Goal: Navigation & Orientation: Find specific page/section

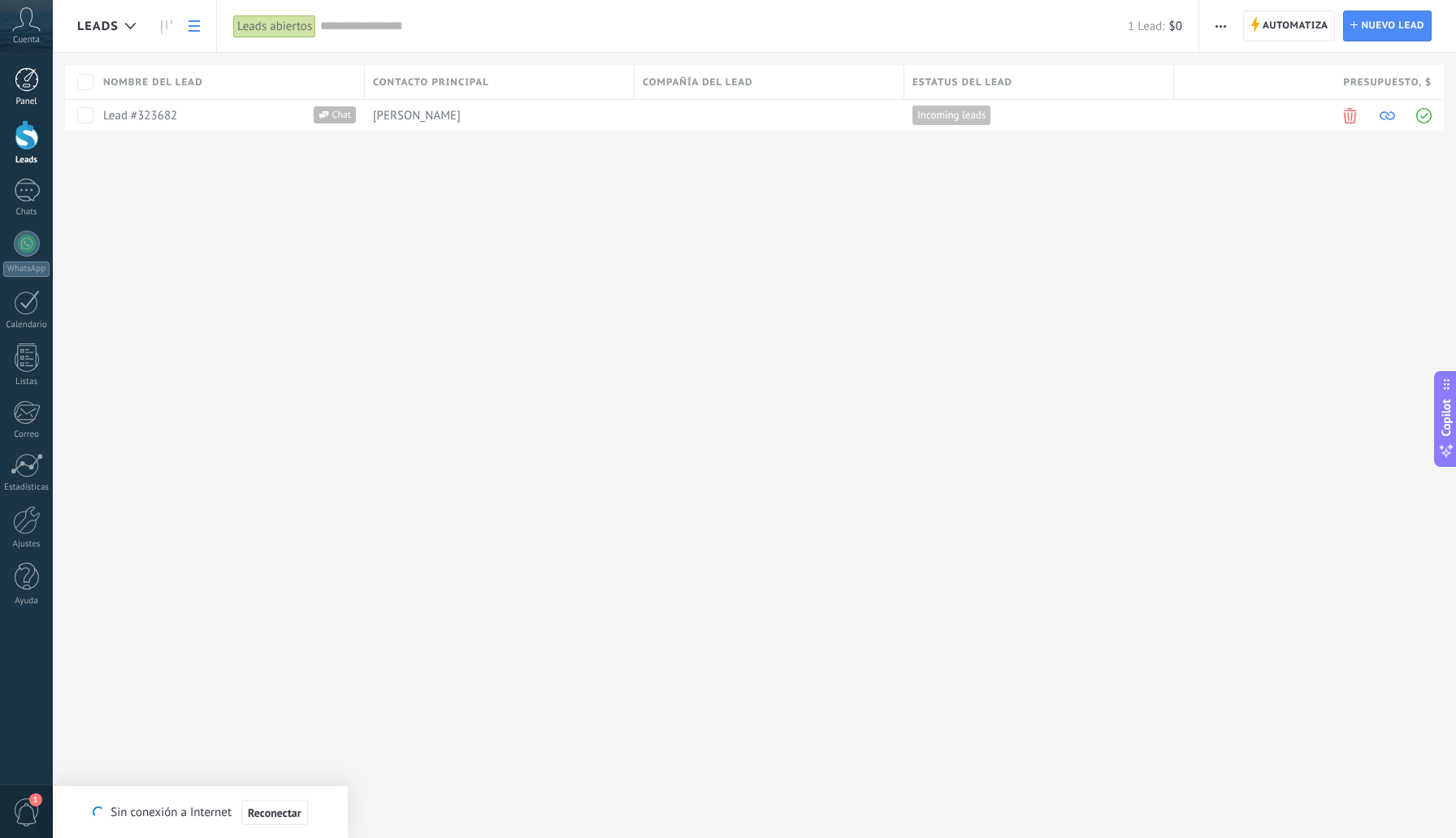
click at [29, 88] on div at bounding box center [27, 79] width 24 height 24
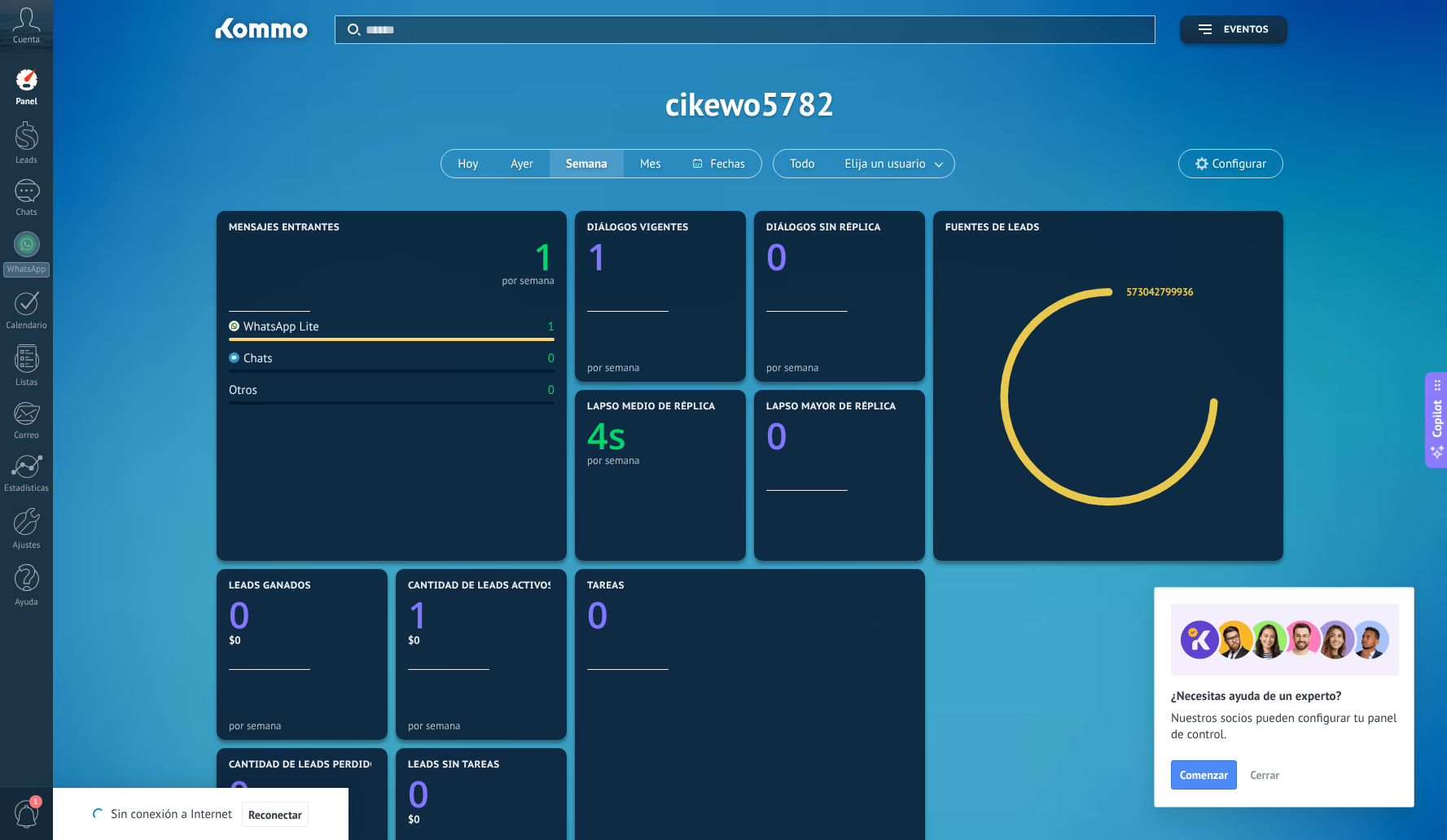
click at [1270, 773] on span "Cerrar" at bounding box center [1264, 775] width 29 height 12
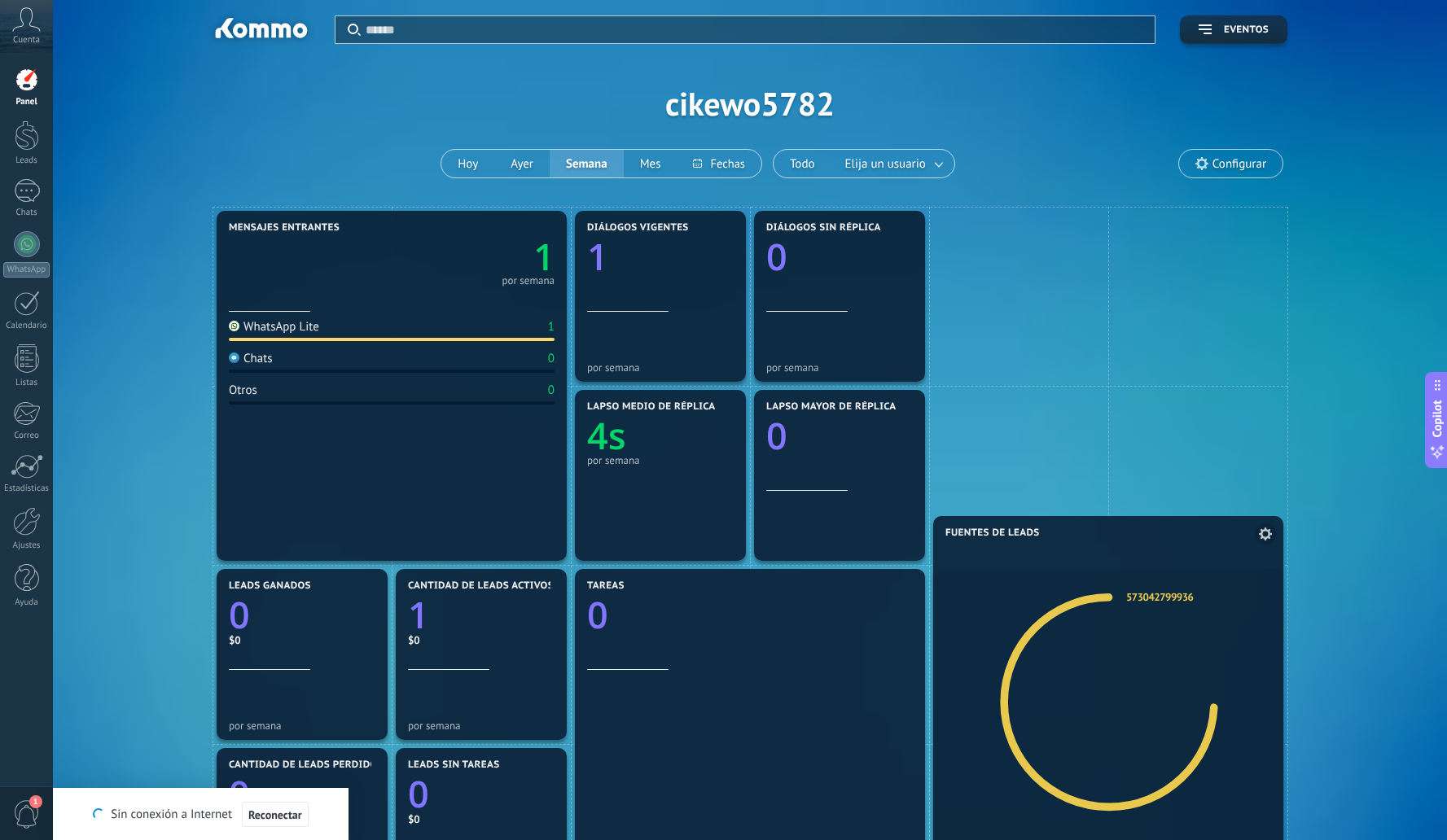
drag, startPoint x: 1063, startPoint y: 316, endPoint x: 1082, endPoint y: 665, distance: 349.5
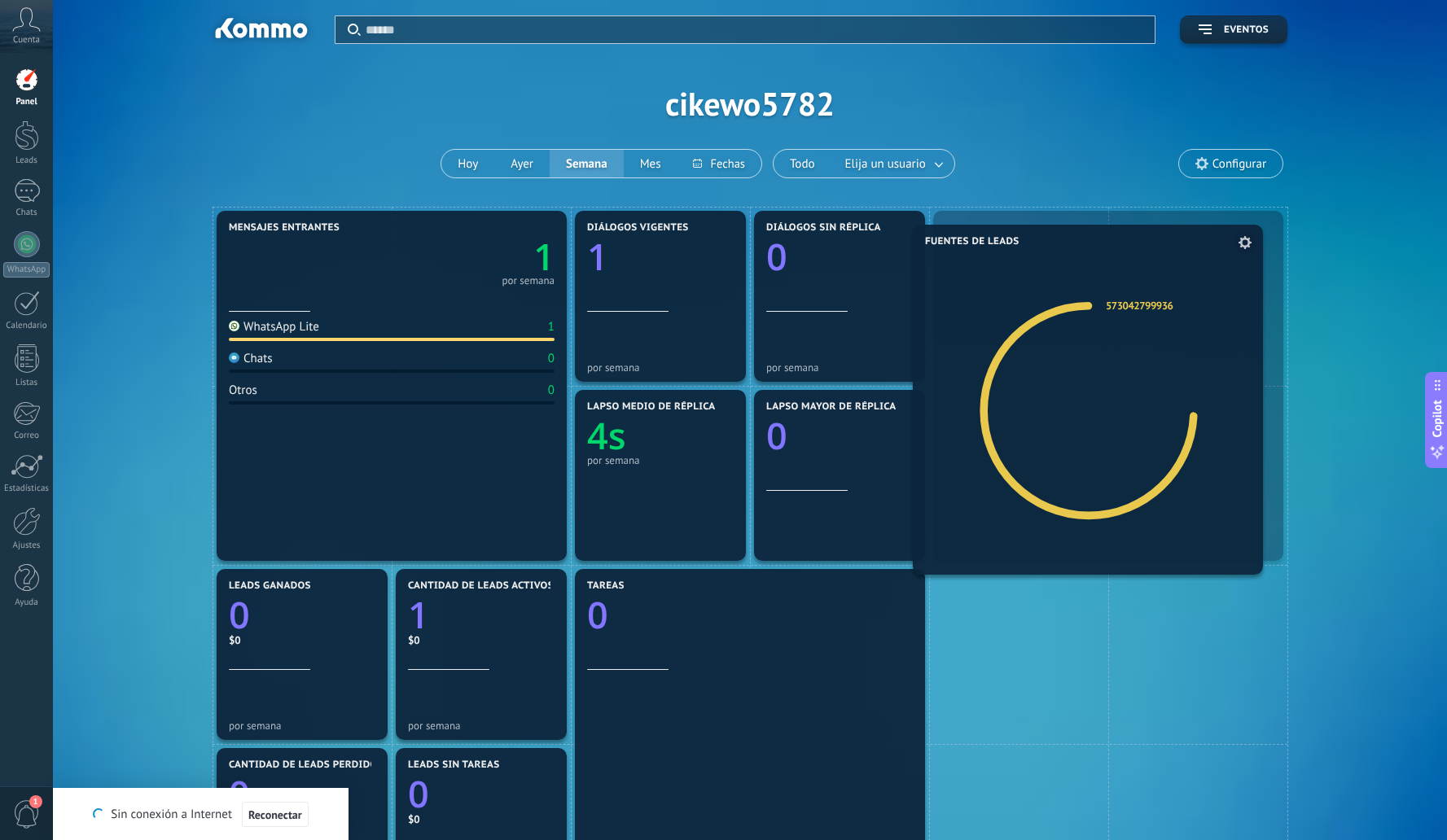
drag, startPoint x: 1118, startPoint y: 681, endPoint x: 1098, endPoint y: 337, distance: 344.6
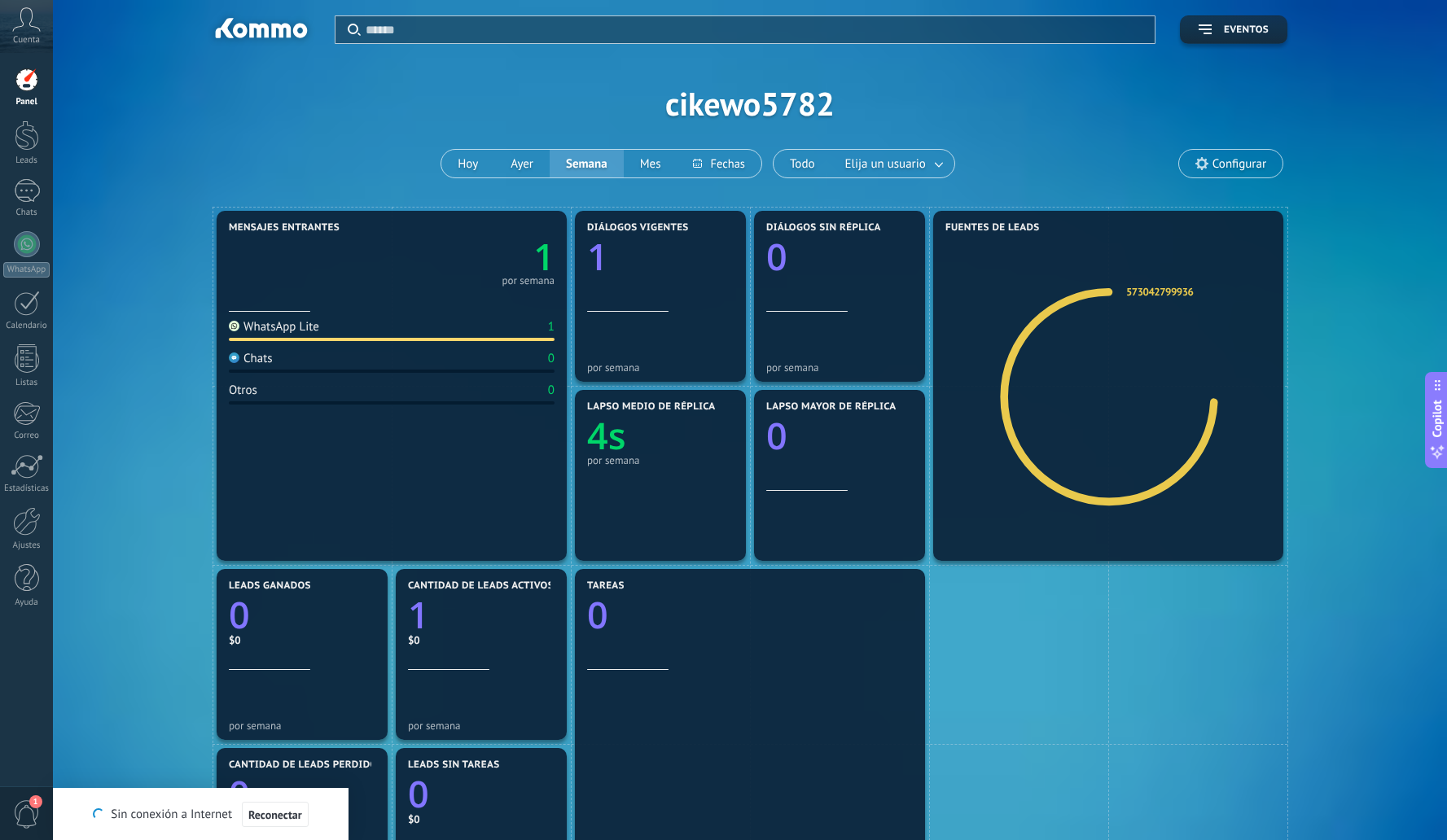
click at [977, 182] on div "Aplicar Eventos cikewo5782 [DATE] [DATE] Semana Mes Todo Elija un usuario Confi…" at bounding box center [750, 104] width 1345 height 207
